Goal: Find specific page/section: Find specific page/section

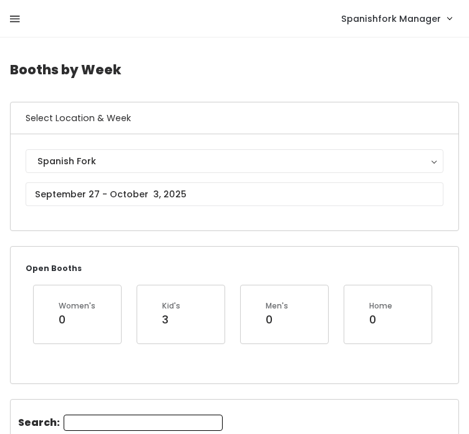
click at [13, 19] on icon at bounding box center [15, 19] width 10 height 11
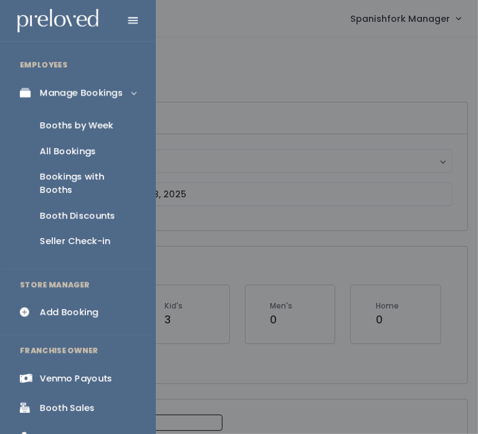
click at [49, 203] on link "Booth Discounts" at bounding box center [78, 216] width 156 height 26
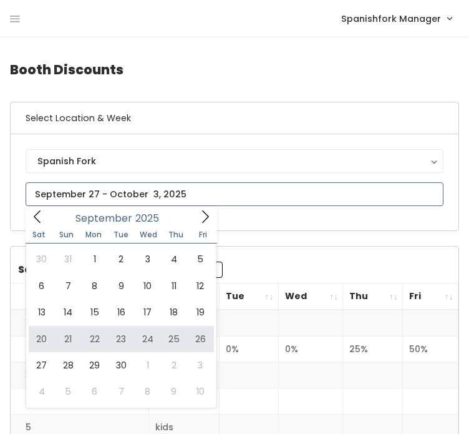
type input "[DATE] to [DATE]"
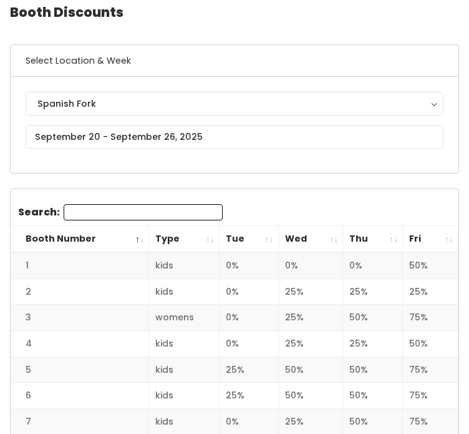
scroll to position [57, 0]
click at [362, 239] on th "Thu" at bounding box center [373, 239] width 60 height 27
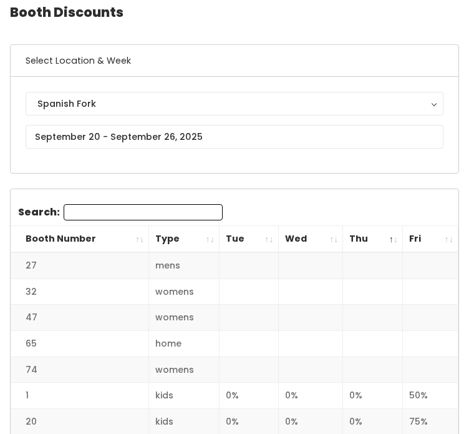
click at [362, 239] on th "Thu" at bounding box center [373, 239] width 60 height 27
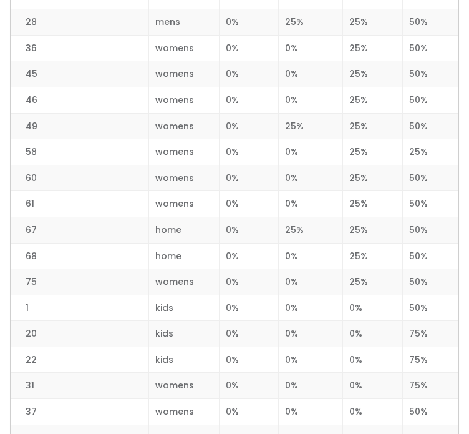
scroll to position [1652, 0]
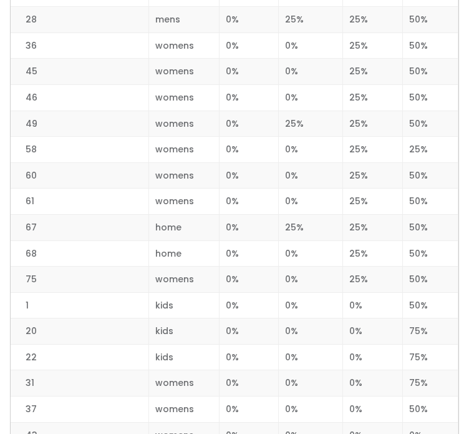
click at [165, 344] on td "kids" at bounding box center [184, 357] width 70 height 26
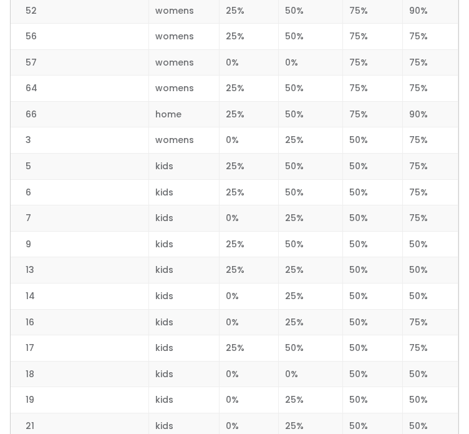
scroll to position [405, 0]
